Goal: Task Accomplishment & Management: Use online tool/utility

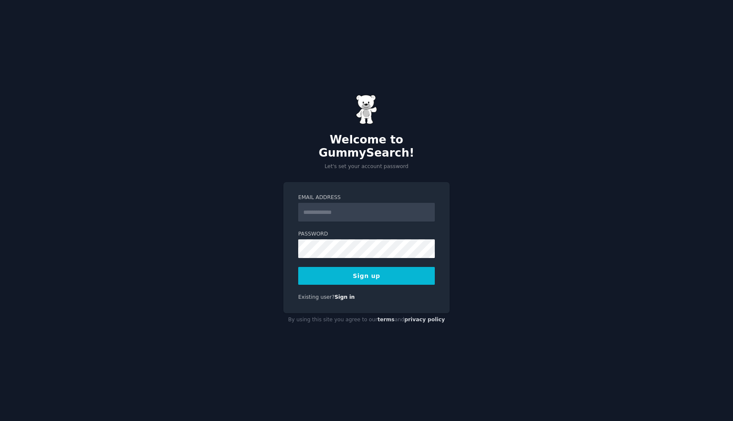
click at [334, 205] on input "Email Address" at bounding box center [366, 212] width 137 height 19
click at [321, 208] on input "Email Address" at bounding box center [366, 212] width 137 height 19
type input "**********"
click at [358, 272] on button "Sign up" at bounding box center [366, 276] width 137 height 18
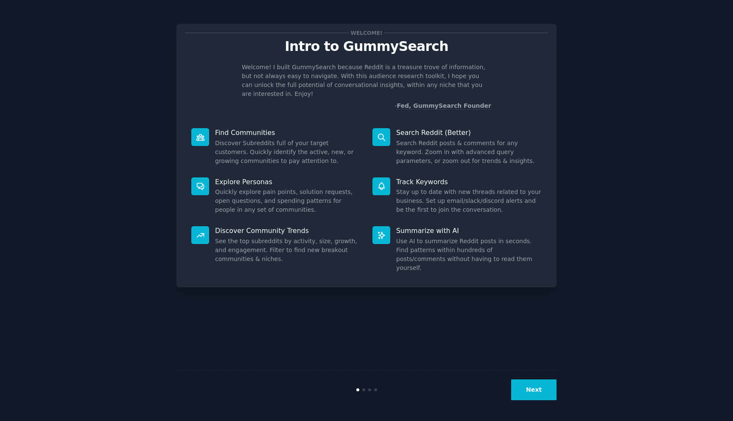
click at [385, 133] on icon at bounding box center [381, 137] width 9 height 9
click at [534, 384] on button "Next" at bounding box center [533, 389] width 45 height 21
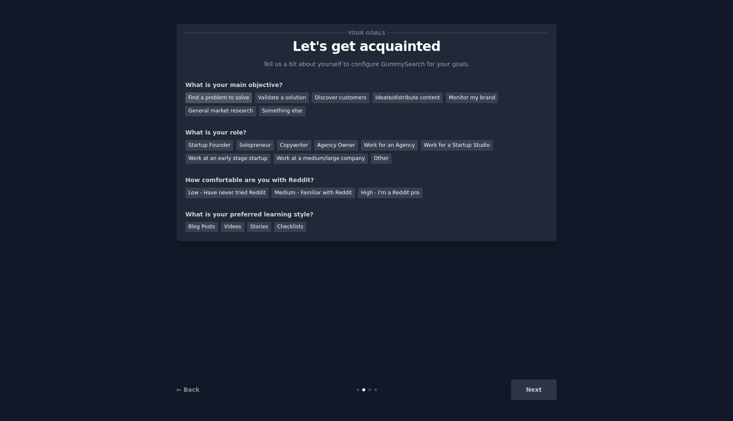
click at [226, 96] on div "Find a problem to solve" at bounding box center [218, 98] width 67 height 11
click at [222, 147] on div "Startup Founder" at bounding box center [209, 145] width 48 height 11
click at [416, 97] on div "Ideate/distribute content" at bounding box center [408, 98] width 70 height 11
click at [209, 98] on div "Find a problem to solve" at bounding box center [218, 98] width 67 height 11
click at [301, 196] on div "Medium - Familiar with Reddit" at bounding box center [313, 193] width 83 height 11
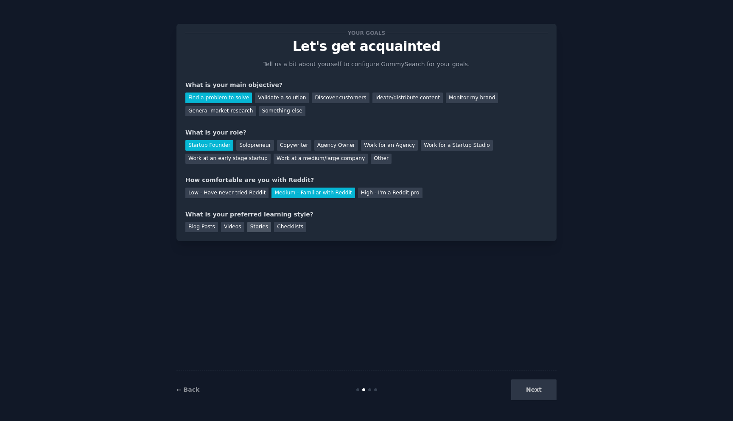
click at [264, 227] on div "Stories" at bounding box center [259, 227] width 24 height 11
click at [296, 227] on div "Checklists" at bounding box center [290, 227] width 32 height 11
click at [264, 226] on div "Stories" at bounding box center [259, 227] width 24 height 11
click at [547, 397] on button "Next" at bounding box center [533, 389] width 45 height 21
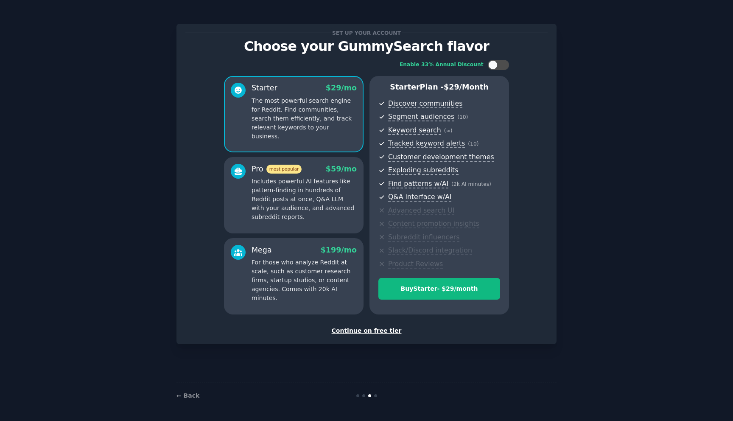
click at [365, 331] on div "Continue on free tier" at bounding box center [366, 330] width 362 height 9
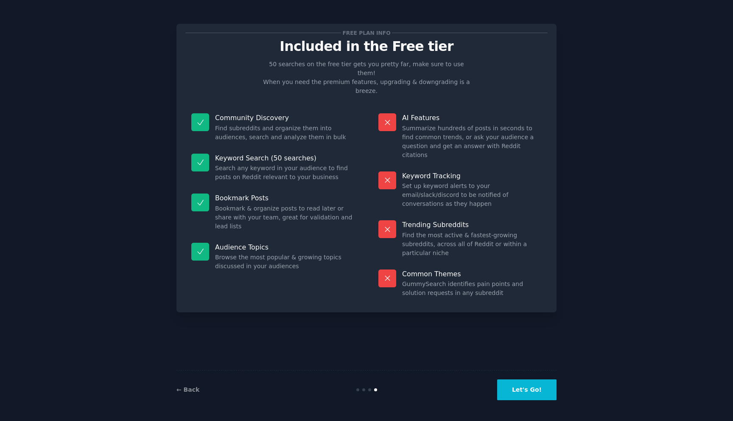
click at [518, 392] on button "Let's Go!" at bounding box center [526, 389] width 59 height 21
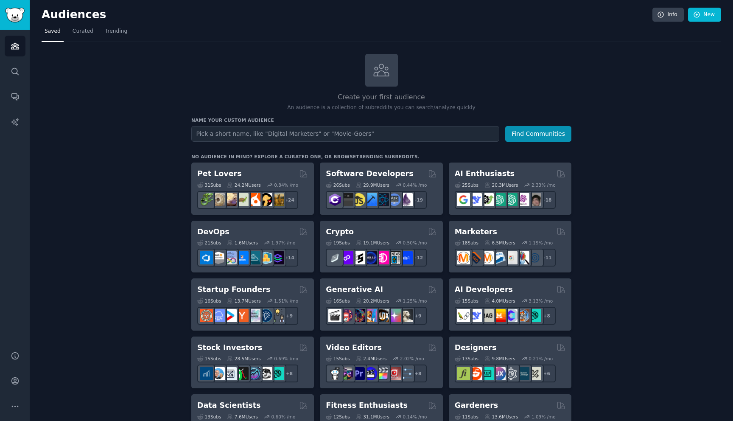
click at [359, 133] on input "text" at bounding box center [345, 134] width 308 height 16
type input "Startup"
click at [506, 126] on button "Find Communities" at bounding box center [539, 134] width 66 height 16
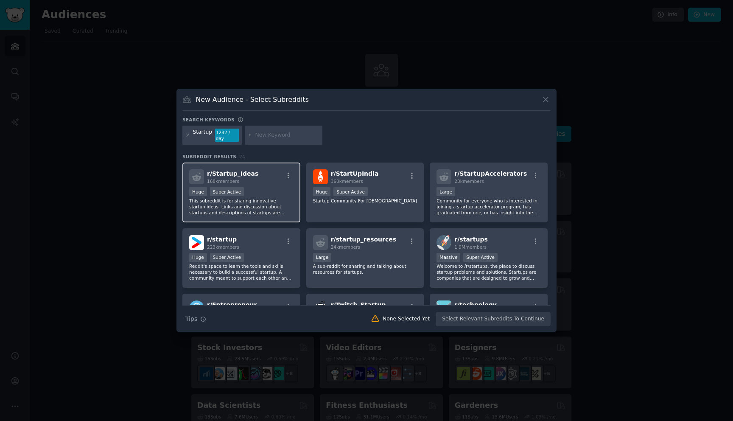
click at [269, 187] on div "Huge Super Active" at bounding box center [241, 192] width 104 height 11
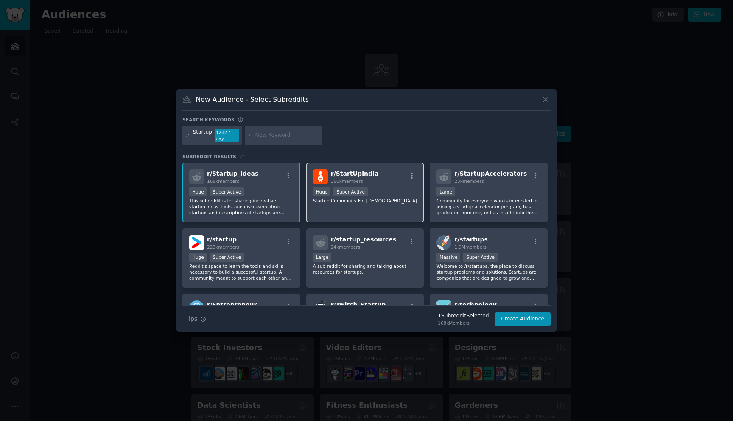
click at [397, 190] on div ">= 95th percentile for submissions / day Huge Super Active" at bounding box center [365, 192] width 104 height 11
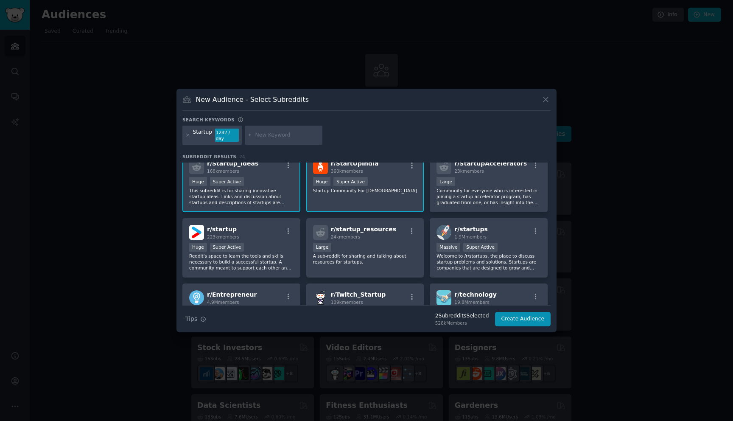
click at [367, 196] on div "r/ StartUpIndia 360k members >= 95th percentile for submissions / day Huge Supe…" at bounding box center [365, 182] width 118 height 60
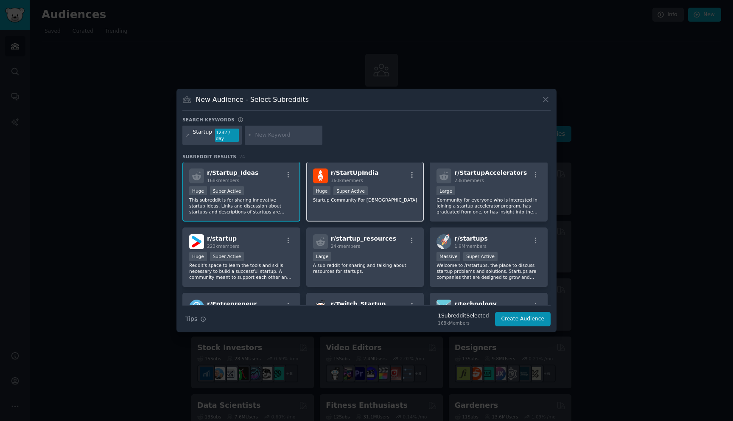
scroll to position [0, 0]
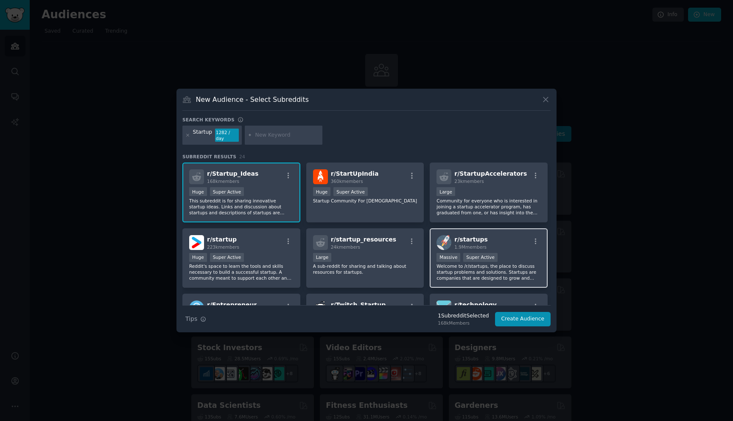
click at [504, 241] on div "r/ startups 1.9M members" at bounding box center [489, 242] width 104 height 15
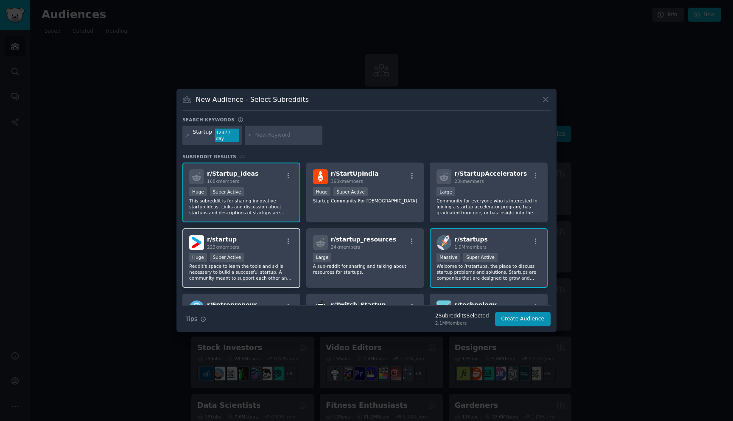
click at [269, 246] on div "r/ startup 223k members" at bounding box center [241, 242] width 104 height 15
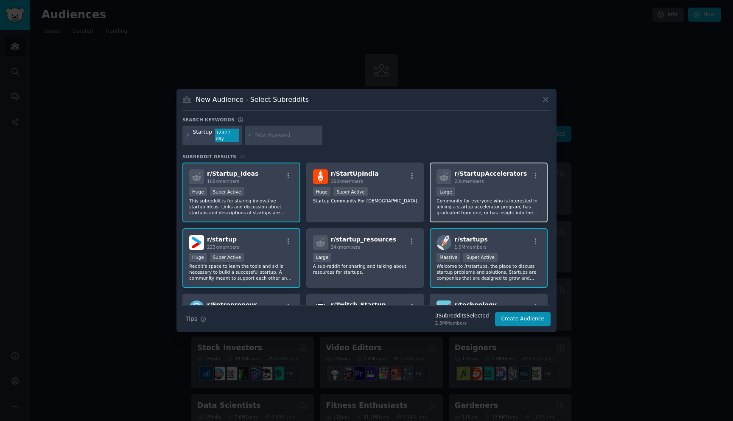
click at [461, 198] on p "Community for everyone who is interested in joining a startup accelerator progr…" at bounding box center [489, 207] width 104 height 18
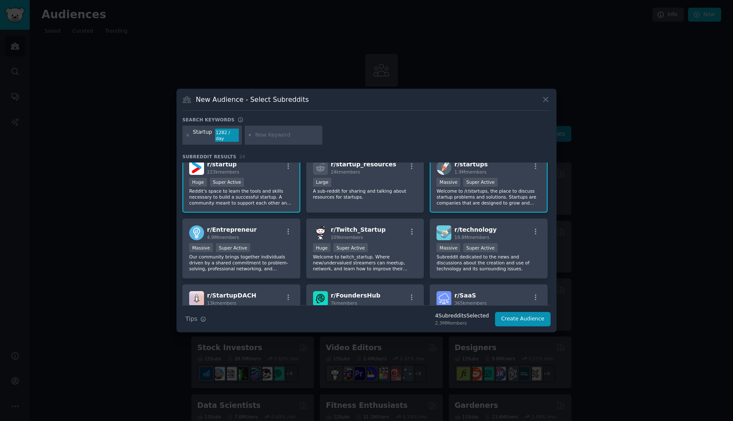
scroll to position [80, 0]
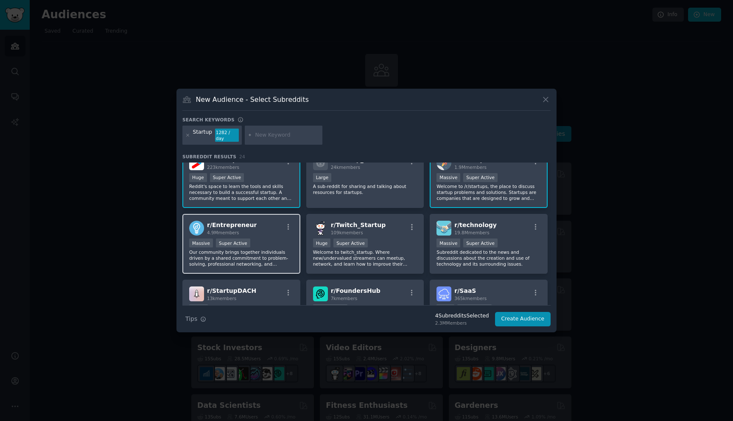
click at [282, 239] on div ">= 95th percentile for submissions / day Massive Super Active" at bounding box center [241, 244] width 104 height 11
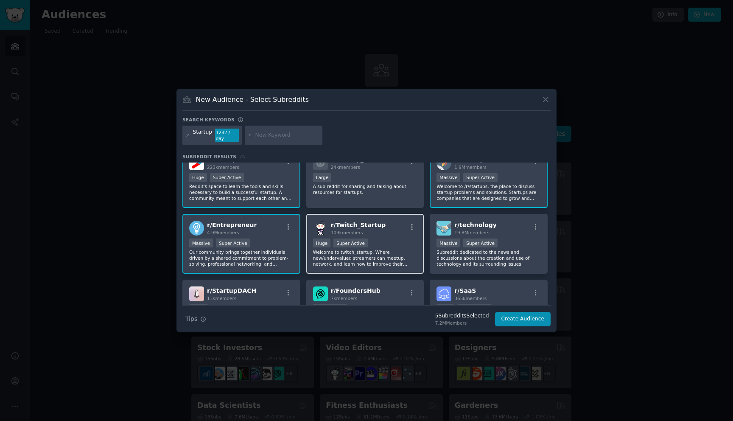
click at [393, 228] on div "r/ Twitch_Startup 109k members" at bounding box center [365, 228] width 104 height 15
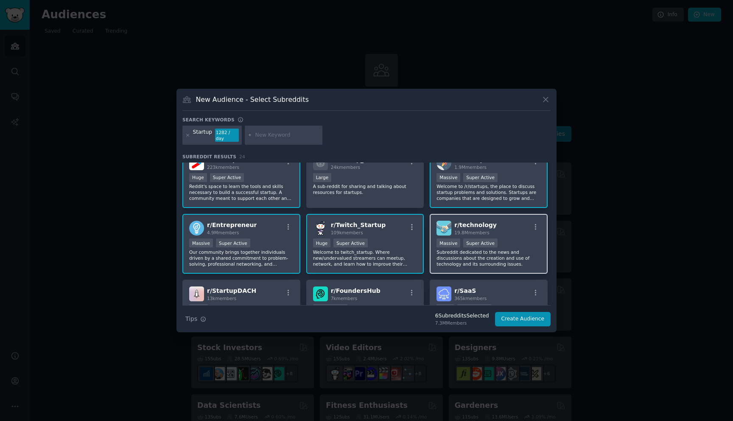
click at [490, 228] on div "r/ technology 19.8M members" at bounding box center [489, 228] width 104 height 15
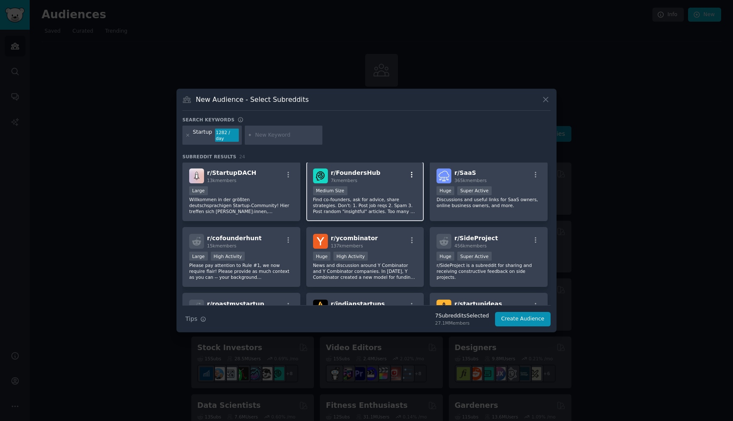
scroll to position [197, 0]
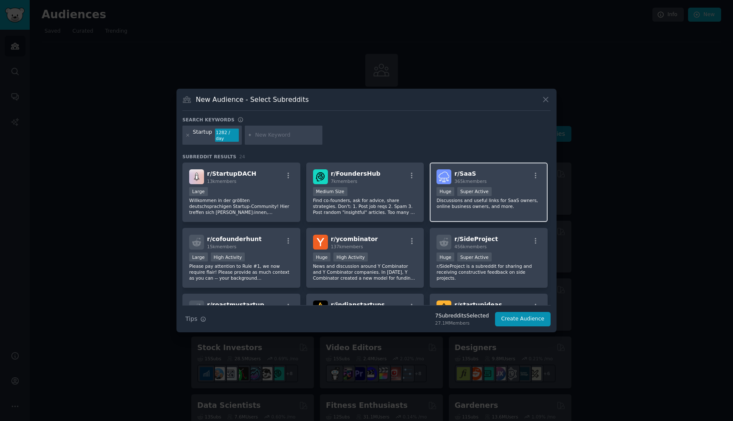
click at [493, 191] on div ">= 95th percentile for submissions / day Huge Super Active" at bounding box center [489, 192] width 104 height 11
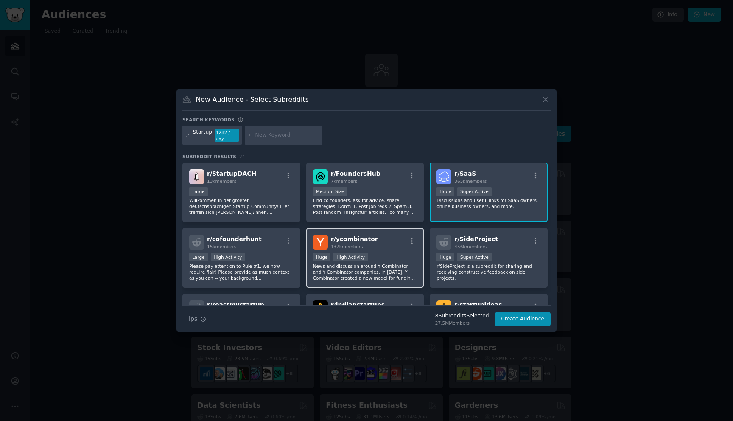
click at [402, 235] on div "r/ ycombinator 137k members" at bounding box center [365, 242] width 104 height 15
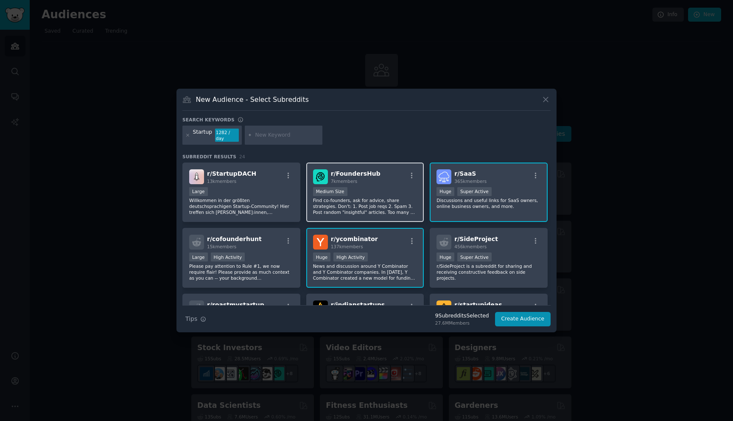
click at [354, 189] on div "1000 - 10,000 members Medium Size" at bounding box center [365, 192] width 104 height 11
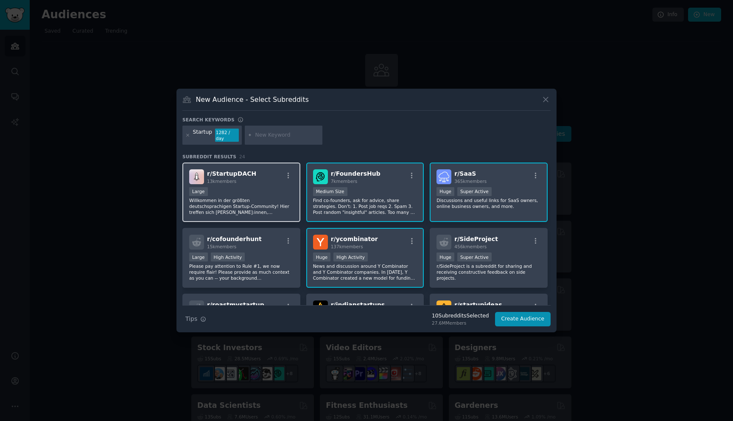
click at [267, 188] on div "Large" at bounding box center [241, 192] width 104 height 11
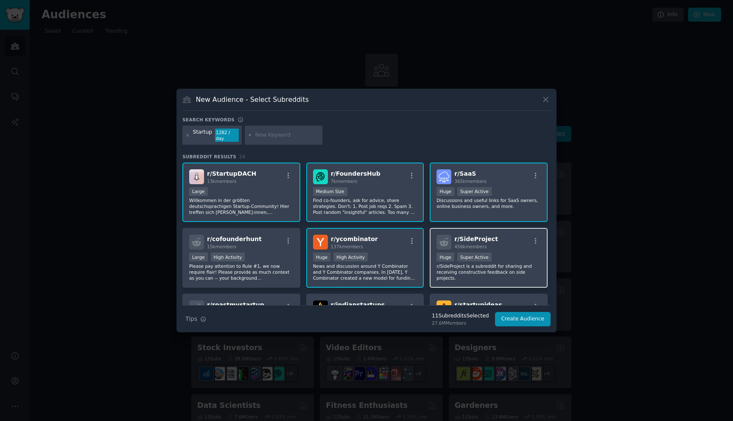
click at [486, 244] on div "456k members" at bounding box center [477, 247] width 44 height 6
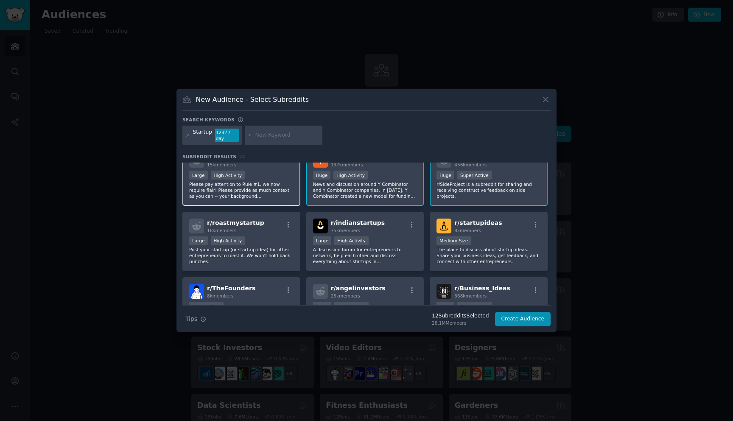
scroll to position [280, 0]
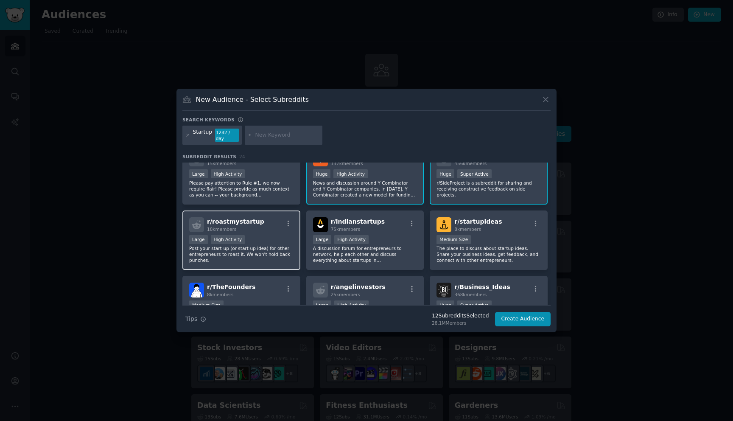
click at [274, 226] on div "r/ roastmystartup 18k members" at bounding box center [241, 224] width 104 height 15
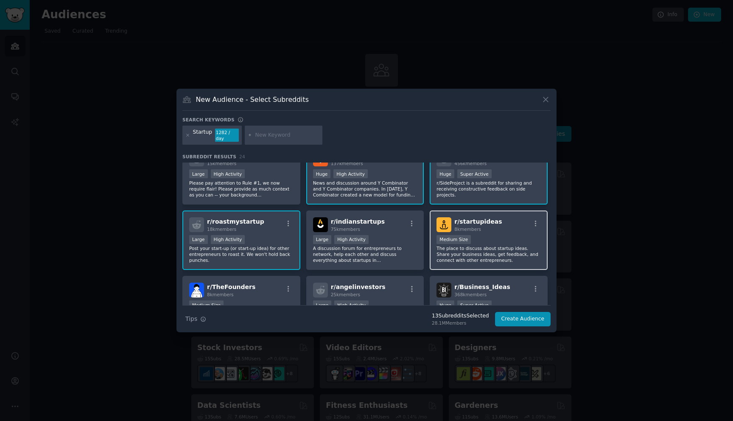
click at [487, 228] on div "8k members" at bounding box center [479, 229] width 48 height 6
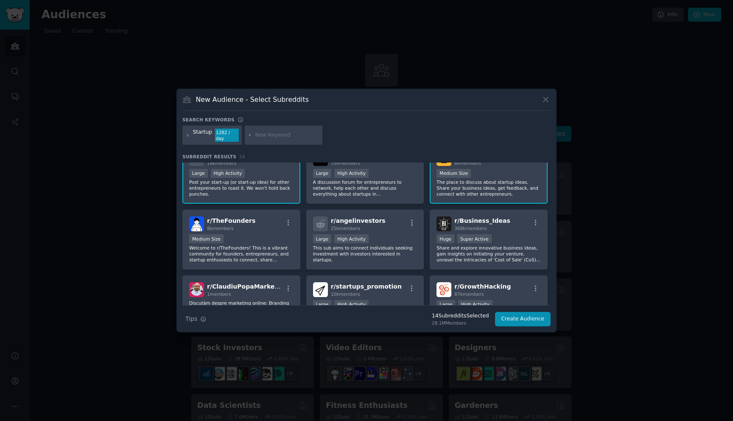
scroll to position [350, 0]
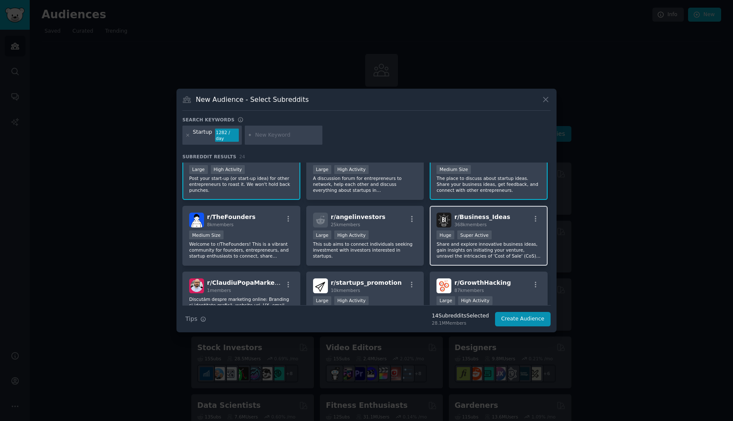
click at [509, 218] on div "r/ Business_Ideas 368k members" at bounding box center [489, 220] width 104 height 15
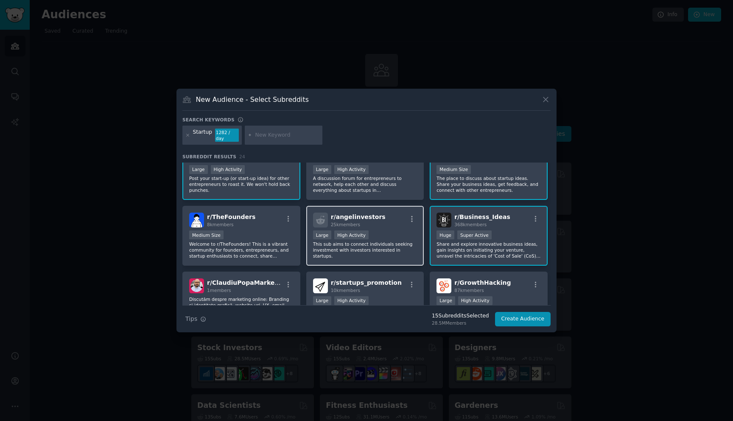
click at [376, 222] on div "25k members" at bounding box center [358, 225] width 55 height 6
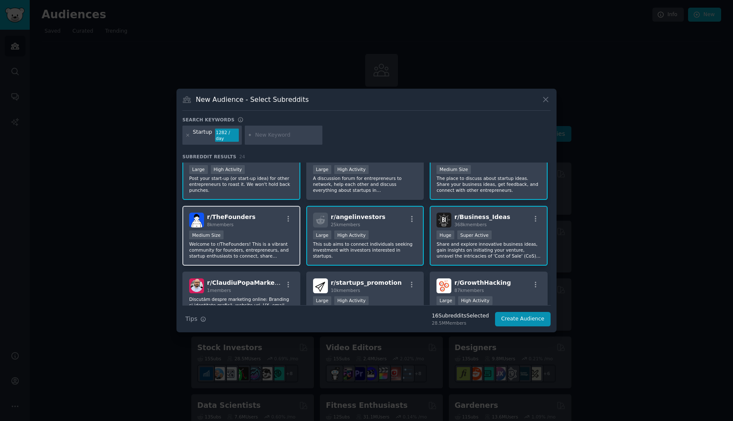
click at [257, 242] on p "Welcome to r/TheFounders! This is a vibrant community for founders, entrepreneu…" at bounding box center [241, 250] width 104 height 18
click at [533, 314] on button "Create Audience" at bounding box center [523, 319] width 56 height 14
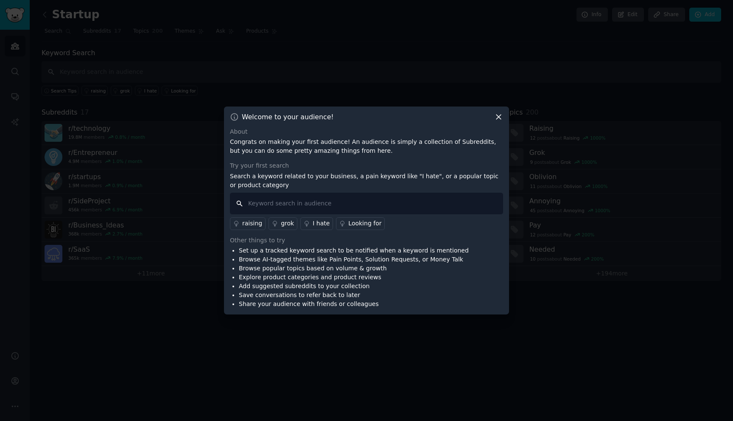
click at [281, 205] on input "text" at bounding box center [366, 204] width 273 height 22
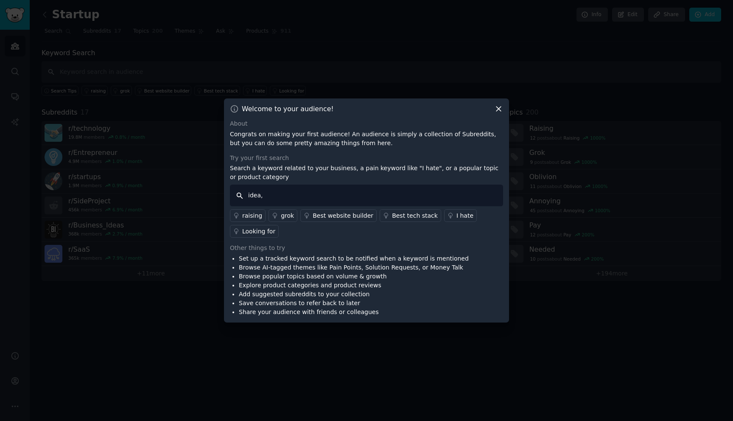
type input "idea"
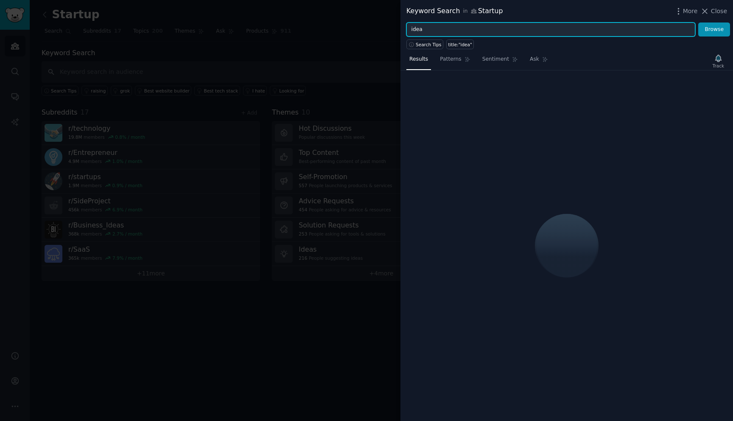
click at [443, 31] on input "idea" at bounding box center [551, 29] width 289 height 14
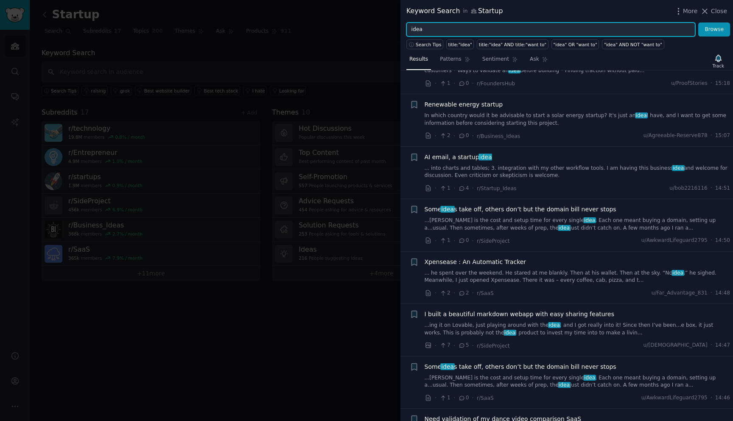
scroll to position [367, 0]
click at [471, 29] on input "idea" at bounding box center [551, 29] width 289 height 14
type input "s"
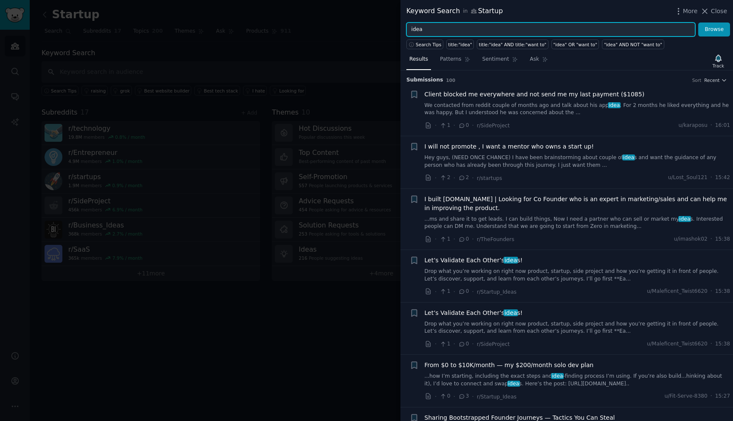
type input "ide"
click at [699, 22] on button "Browse" at bounding box center [715, 29] width 32 height 14
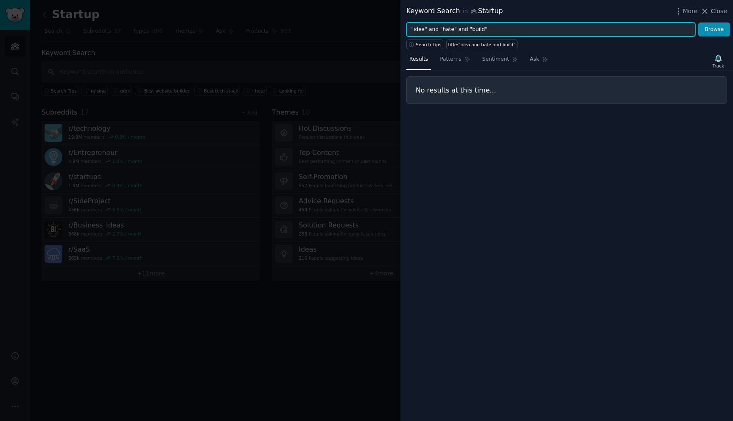
drag, startPoint x: 456, startPoint y: 28, endPoint x: 428, endPoint y: 27, distance: 27.6
click at [428, 27] on input ""idea" and "hate" and "build"" at bounding box center [551, 29] width 289 height 14
type input ""idea" and "build""
click at [699, 22] on button "Browse" at bounding box center [715, 29] width 32 height 14
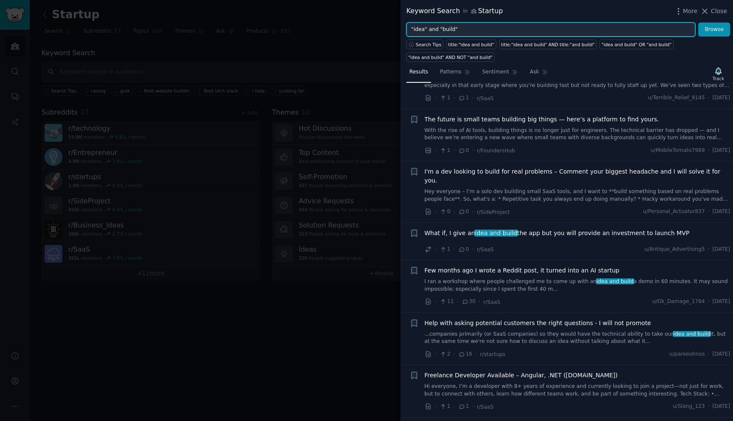
scroll to position [93, 0]
click at [273, 199] on div at bounding box center [366, 210] width 733 height 421
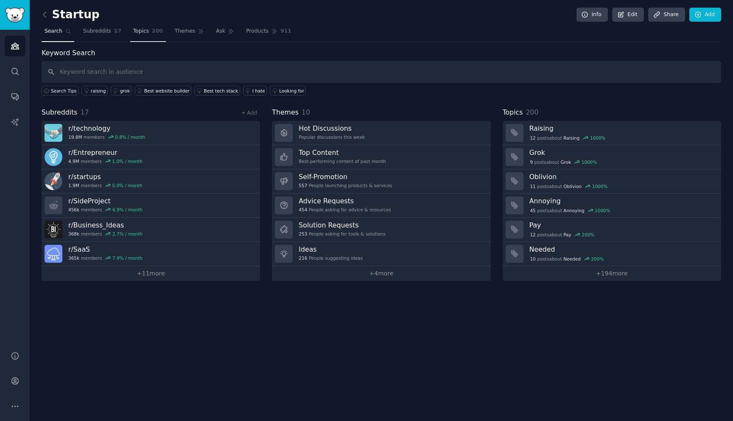
click at [152, 35] on link "Topics 200" at bounding box center [148, 33] width 36 height 17
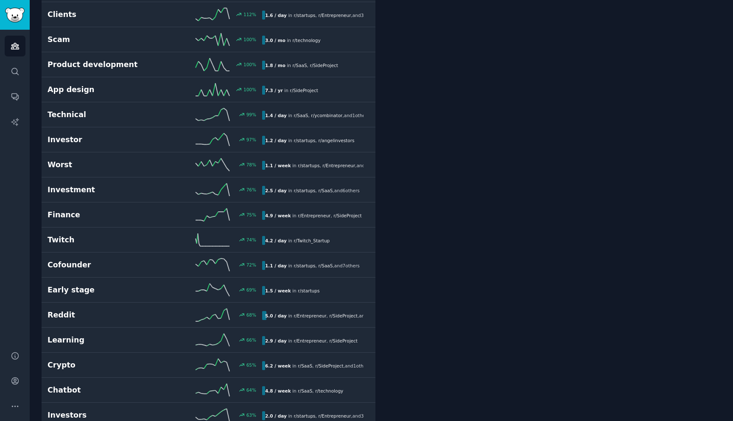
scroll to position [316, 0]
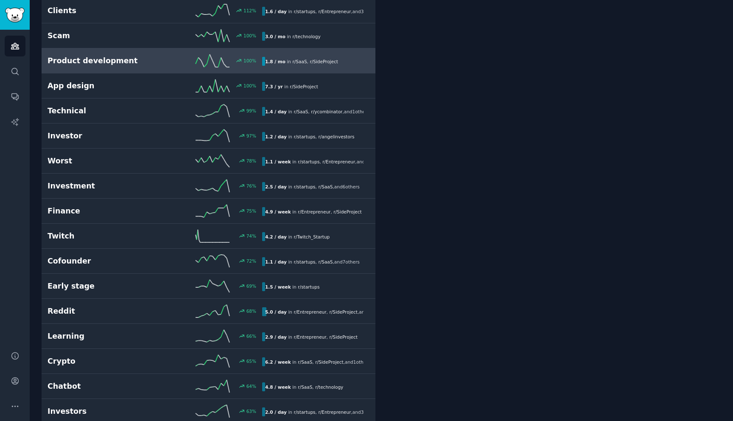
click at [151, 62] on h2 "Product development" at bounding box center [101, 61] width 107 height 11
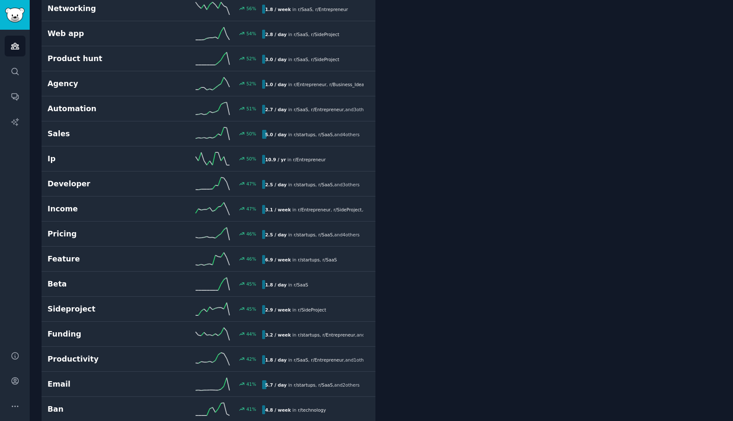
scroll to position [1203, 0]
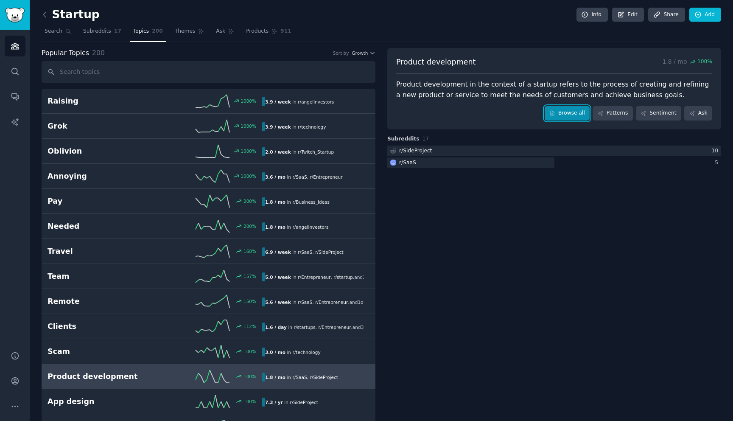
click at [570, 110] on link "Browse all" at bounding box center [567, 113] width 45 height 14
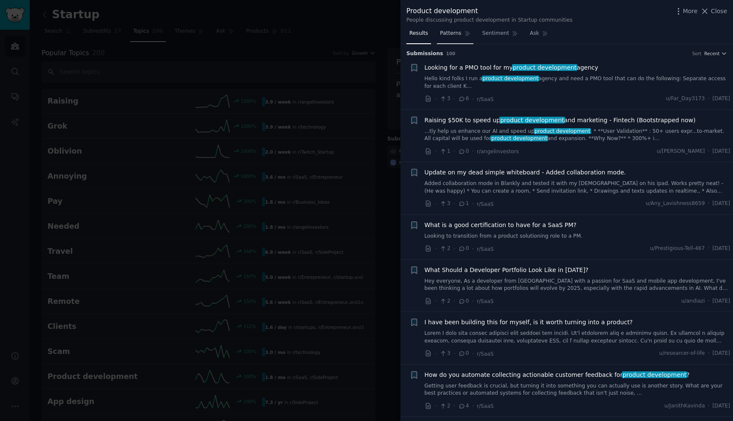
click at [451, 39] on link "Patterns" at bounding box center [455, 35] width 36 height 17
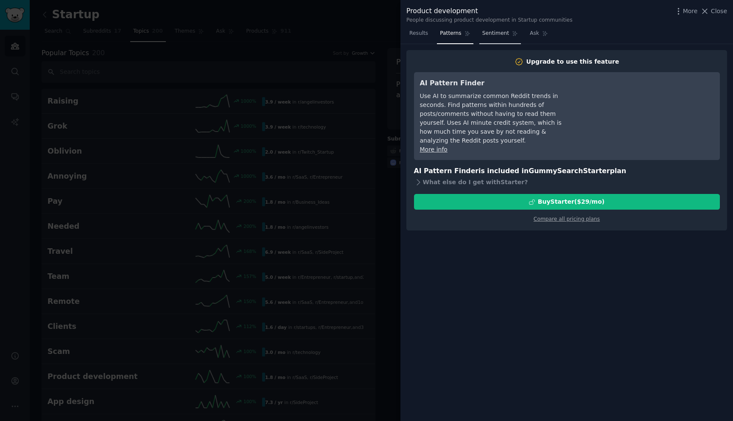
click at [494, 40] on link "Sentiment" at bounding box center [501, 35] width 42 height 17
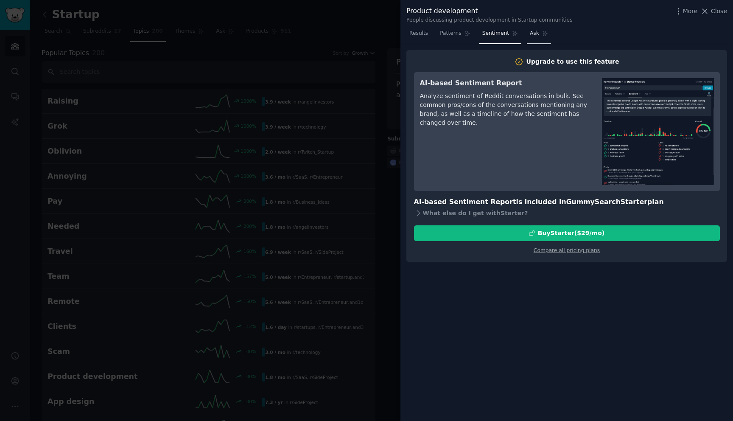
click at [534, 37] on link "Ask" at bounding box center [539, 35] width 24 height 17
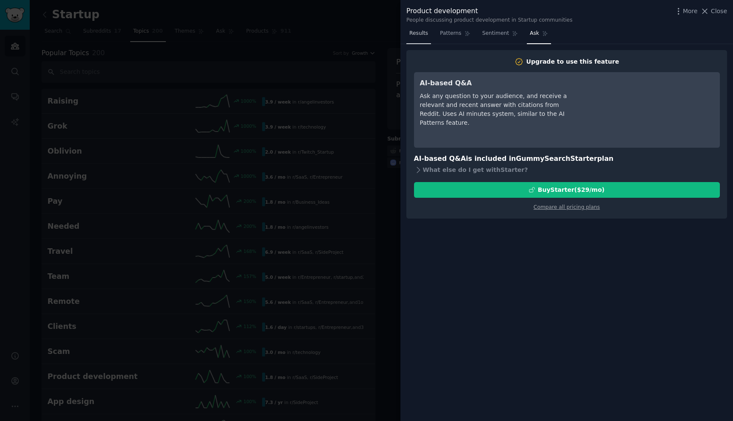
click at [419, 41] on link "Results" at bounding box center [419, 35] width 25 height 17
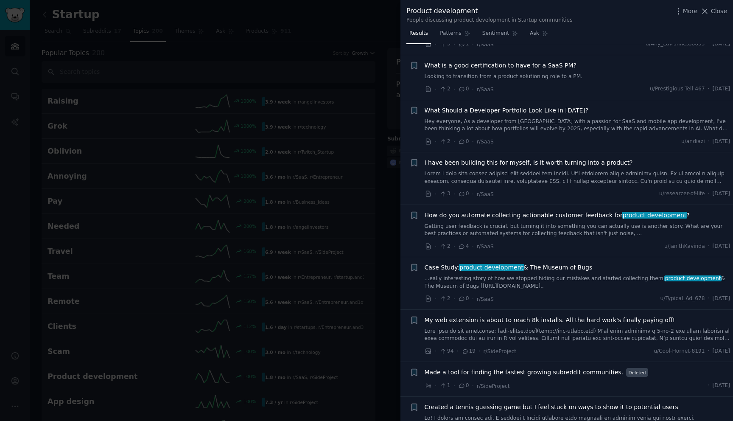
scroll to position [169, 0]
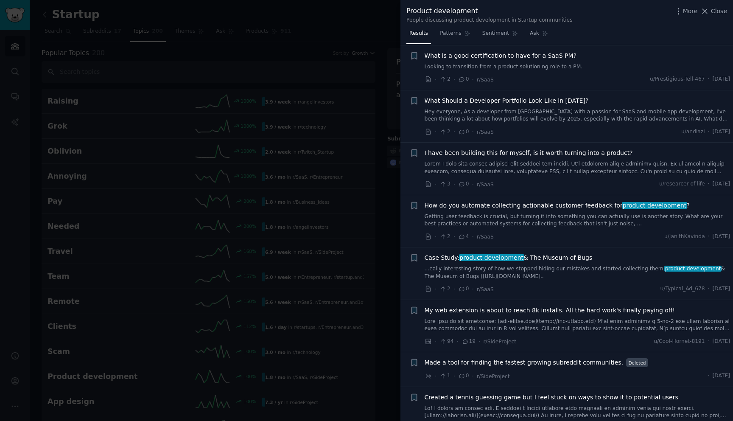
click at [715, 16] on div "More Close" at bounding box center [700, 11] width 53 height 11
click at [714, 11] on span "Close" at bounding box center [719, 11] width 16 height 9
